Goal: Find specific page/section: Find specific page/section

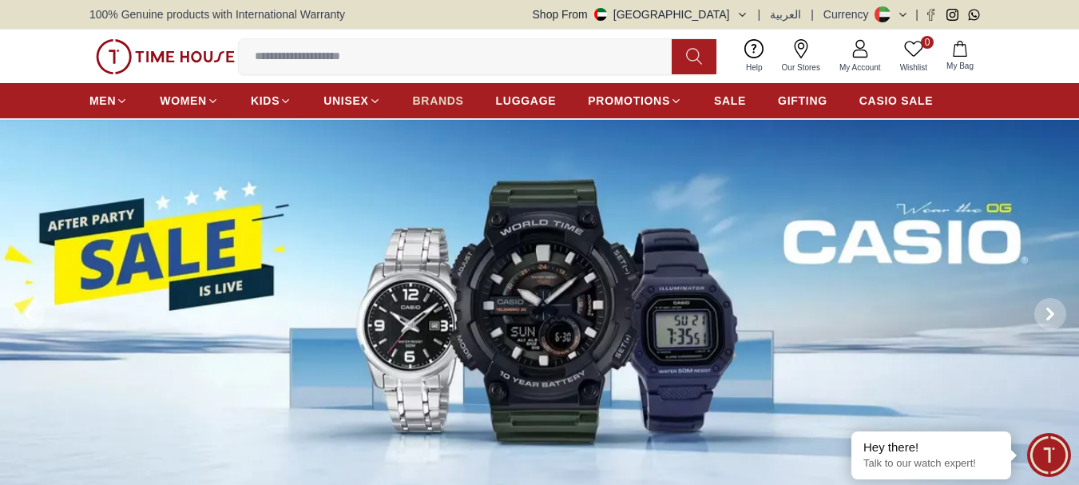
click at [449, 104] on span "BRANDS" at bounding box center [438, 101] width 51 height 16
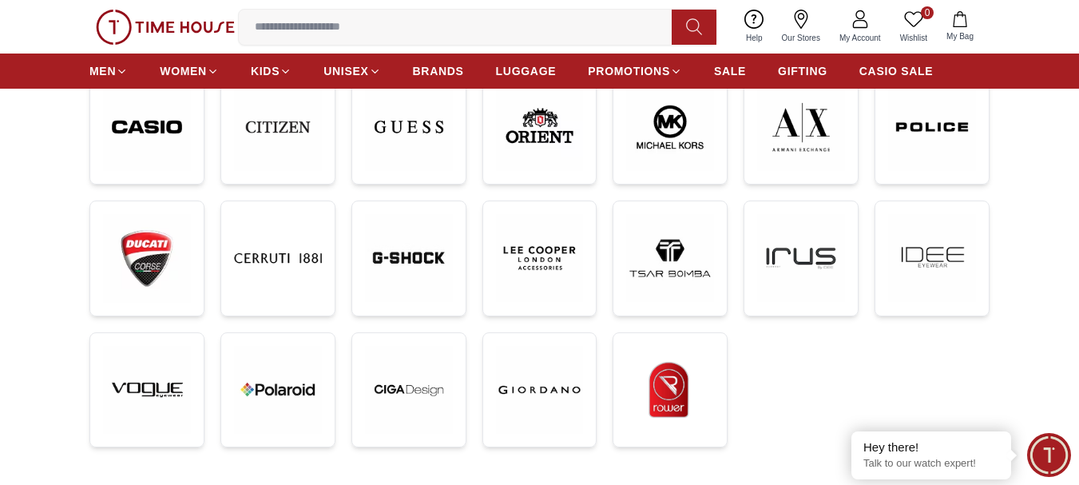
scroll to position [396, 0]
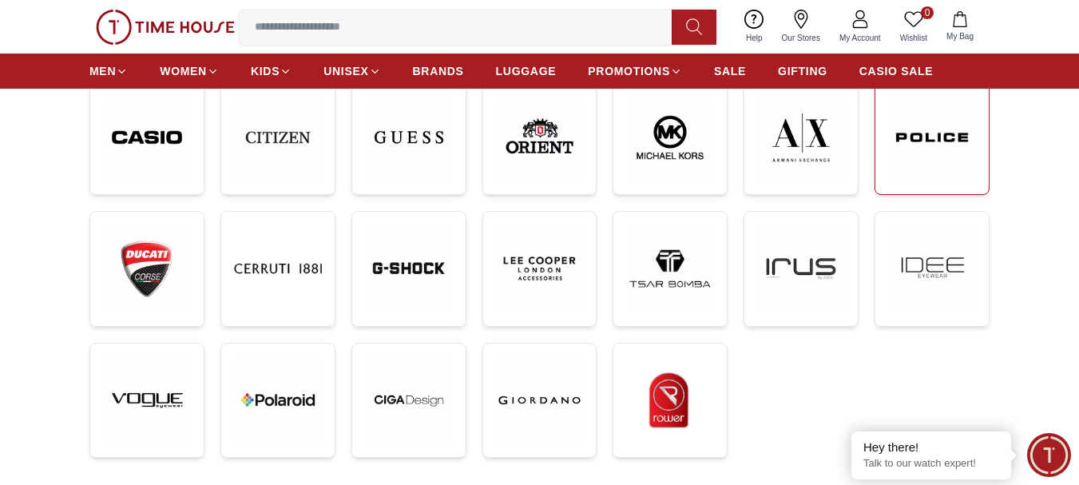
click at [927, 149] on img at bounding box center [932, 137] width 88 height 89
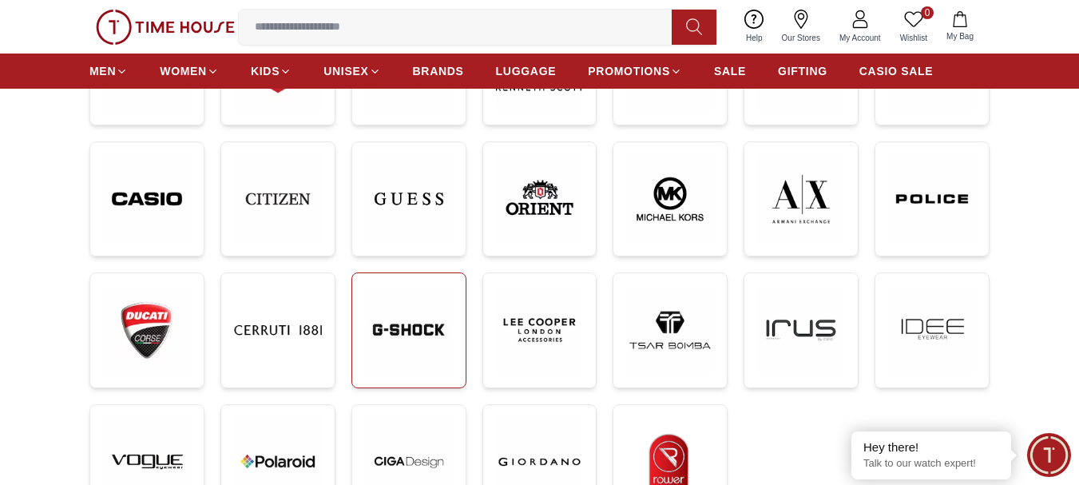
scroll to position [334, 0]
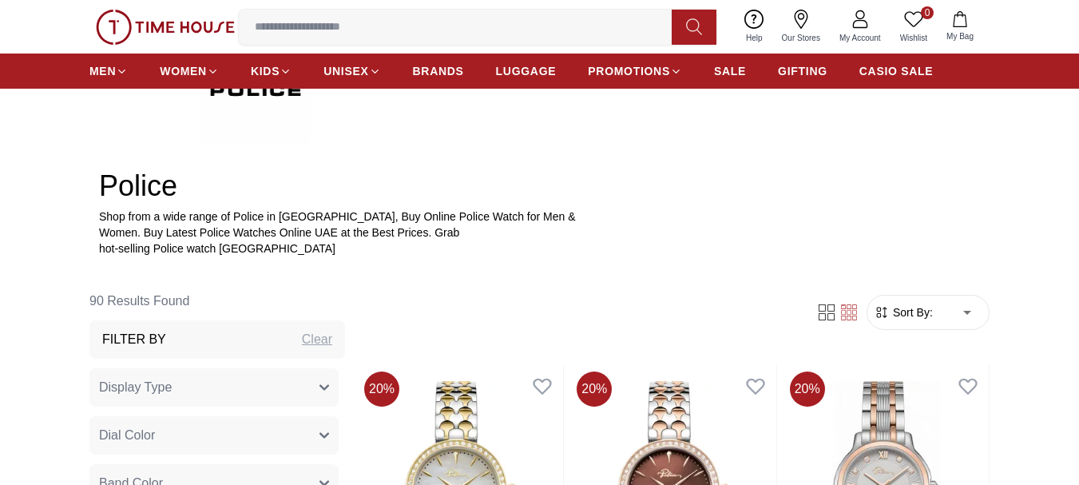
scroll to position [458, 0]
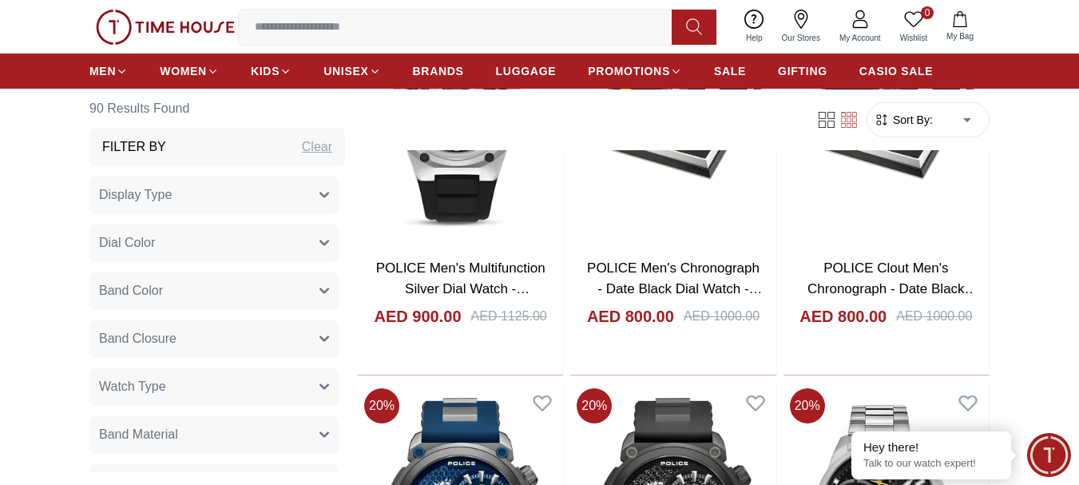
scroll to position [3728, 0]
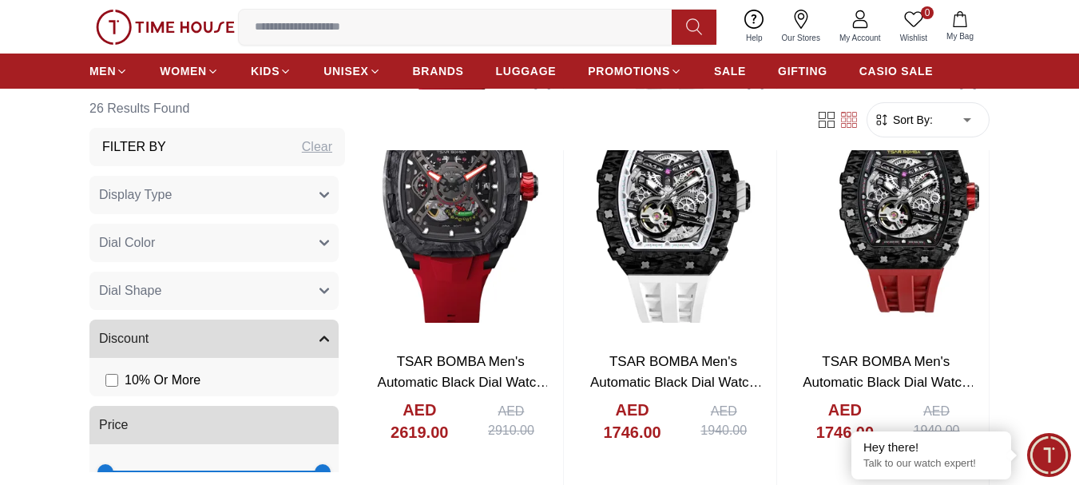
scroll to position [1547, 0]
